Goal: Task Accomplishment & Management: Complete application form

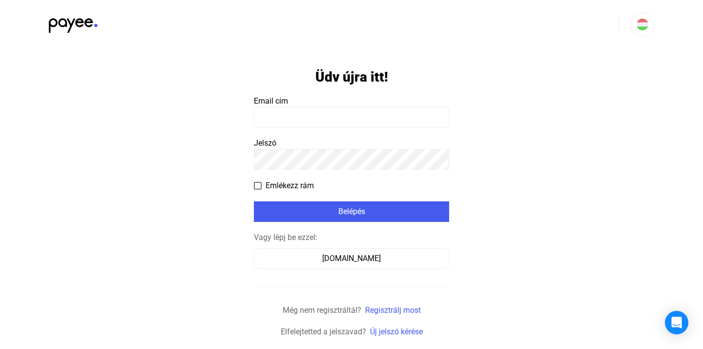
click at [259, 185] on span at bounding box center [258, 186] width 8 height 8
click at [328, 112] on input at bounding box center [351, 117] width 195 height 21
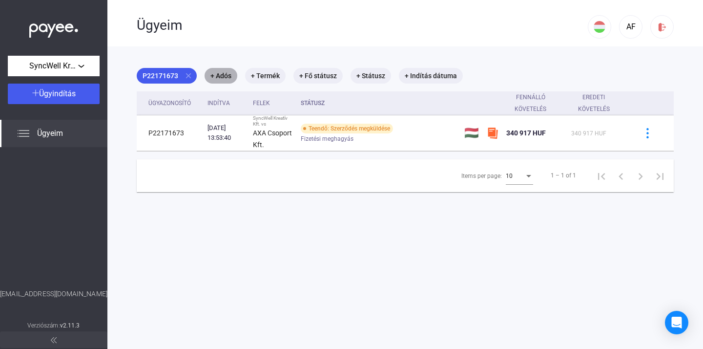
click at [225, 76] on mat-chip "+ Adós" at bounding box center [221, 76] width 33 height 16
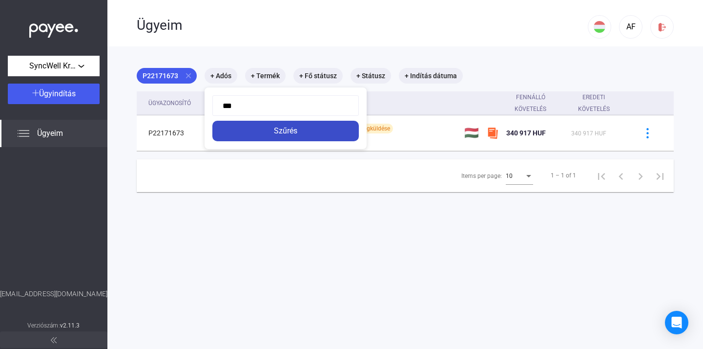
type input "***"
click at [297, 135] on div "Szűrés" at bounding box center [285, 131] width 141 height 12
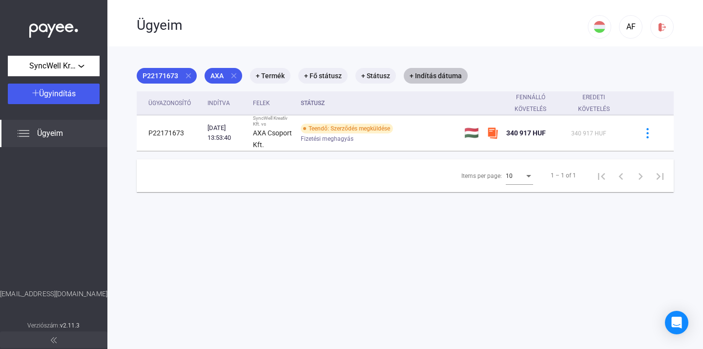
click at [438, 76] on mat-chip "+ Indítás dátuma" at bounding box center [436, 76] width 64 height 16
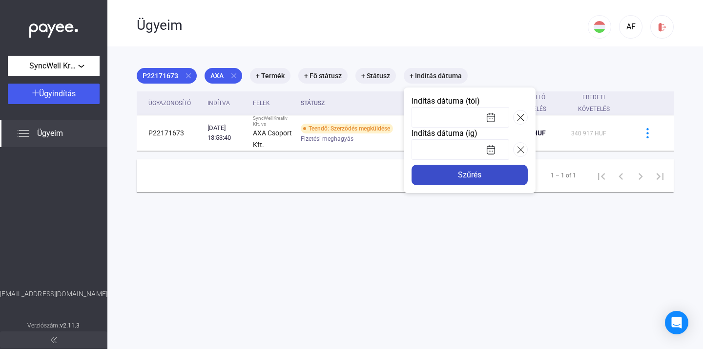
click at [476, 177] on div "Szűrés" at bounding box center [469, 175] width 110 height 12
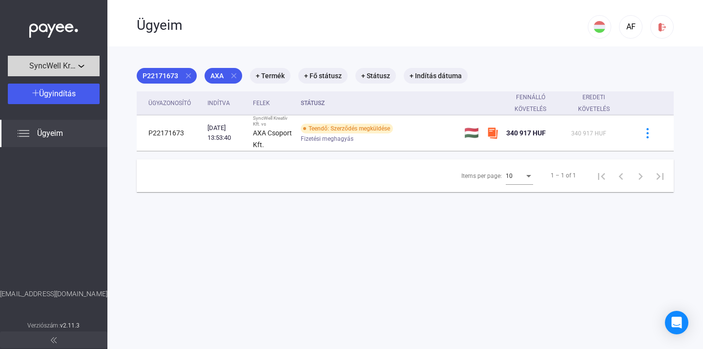
click at [64, 67] on span "SyncWell Kreatív Kft." at bounding box center [53, 66] width 49 height 12
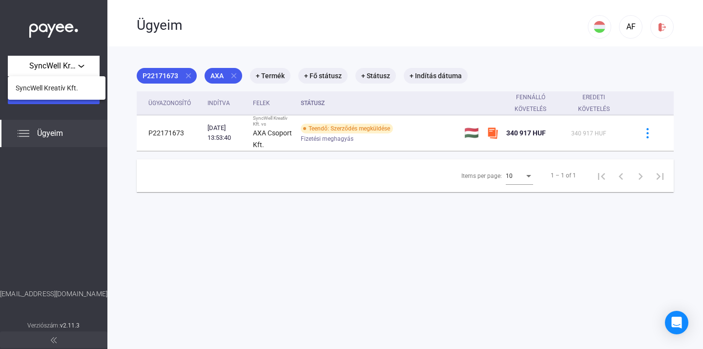
click at [51, 134] on div at bounding box center [351, 174] width 703 height 349
click at [51, 134] on span "Ügyeim" at bounding box center [50, 133] width 26 height 12
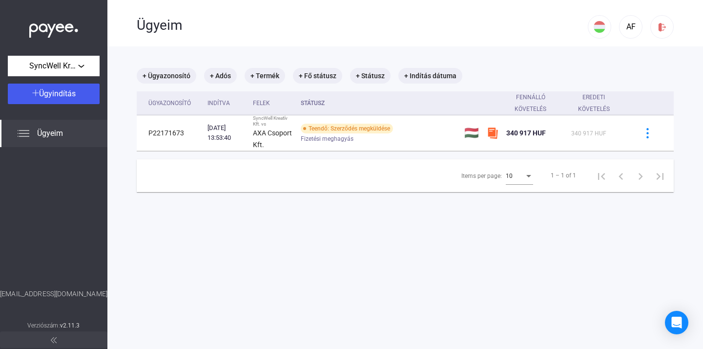
click at [51, 134] on span "Ügyeim" at bounding box center [50, 133] width 26 height 12
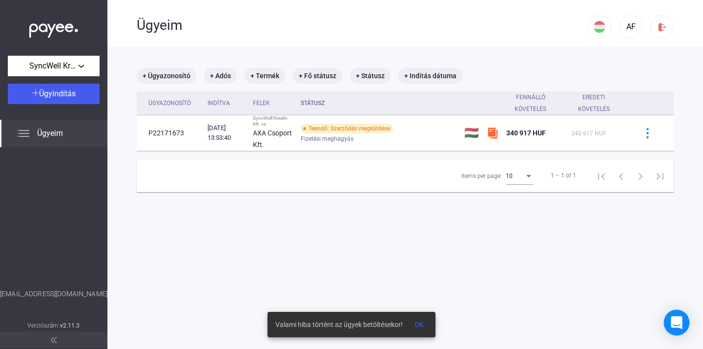
click at [682, 320] on div "Open Intercom Messenger" at bounding box center [677, 322] width 26 height 26
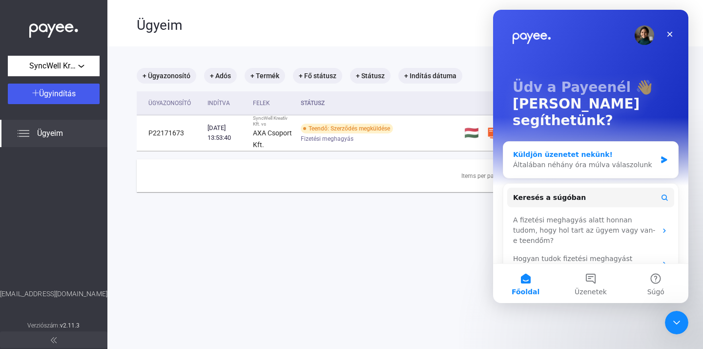
click at [612, 160] on div "Általában néhány óra múlva válaszolunk" at bounding box center [584, 165] width 143 height 10
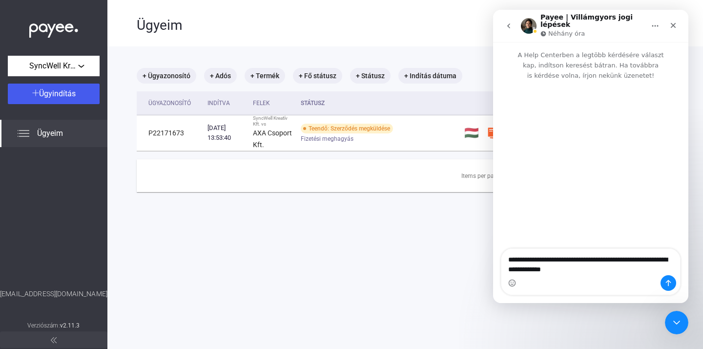
type textarea "**********"
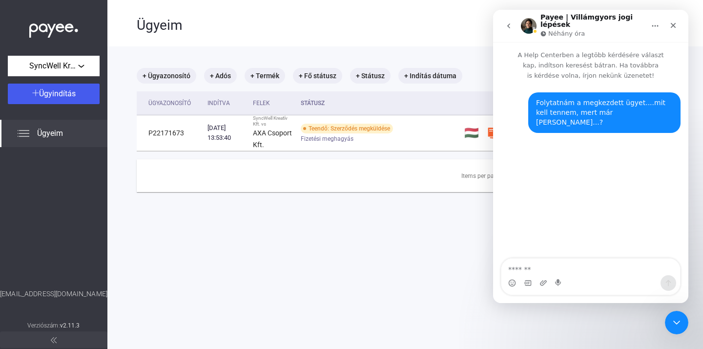
click at [507, 26] on icon "go back" at bounding box center [509, 26] width 8 height 8
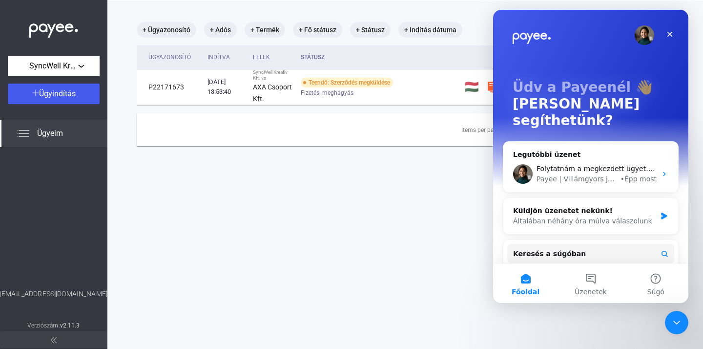
click at [458, 198] on main "+ Ügyazonosító + Adós + Termék + Fő státusz + Státusz + Indítás dátuma Ügyazono…" at bounding box center [405, 174] width 596 height 349
click at [669, 34] on icon "Bezárás" at bounding box center [669, 34] width 5 height 5
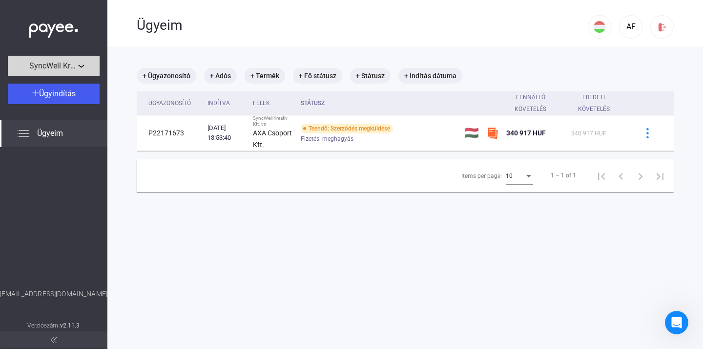
click at [80, 63] on div "SyncWell Kreatív Kft." at bounding box center [54, 66] width 86 height 12
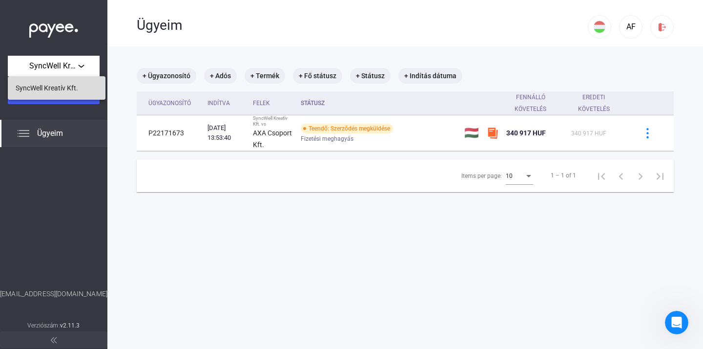
click at [64, 84] on span "SyncWell Kreatív Kft." at bounding box center [47, 88] width 62 height 12
click at [64, 98] on span "Ügyindítás" at bounding box center [57, 93] width 37 height 9
